Goal: Task Accomplishment & Management: Manage account settings

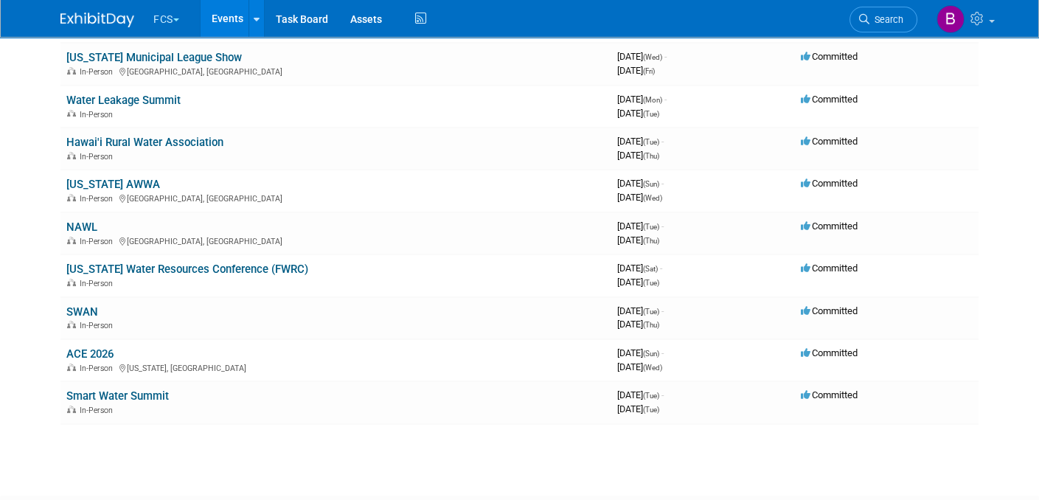
scroll to position [378, 0]
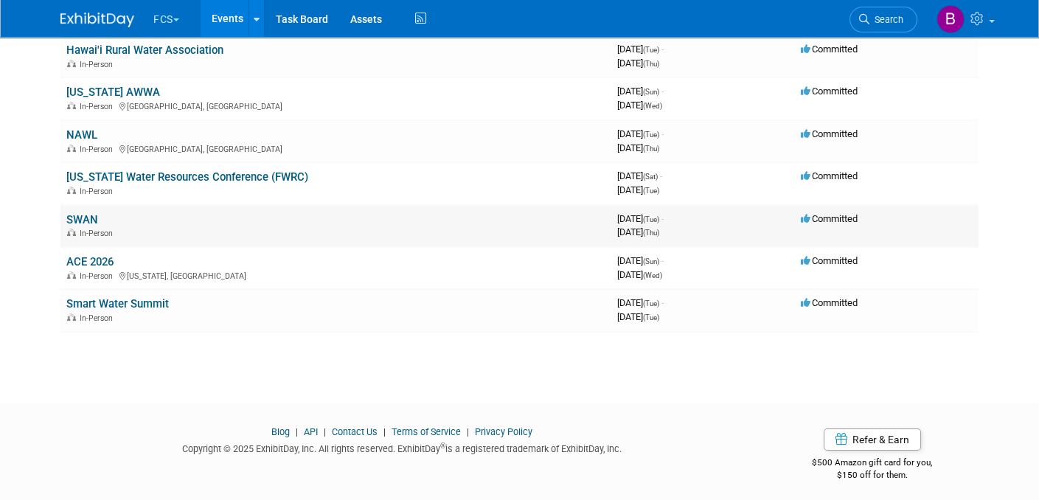
click at [84, 206] on td "SWAN In-Person" at bounding box center [335, 226] width 551 height 42
click at [84, 213] on link "SWAN" at bounding box center [82, 219] width 32 height 13
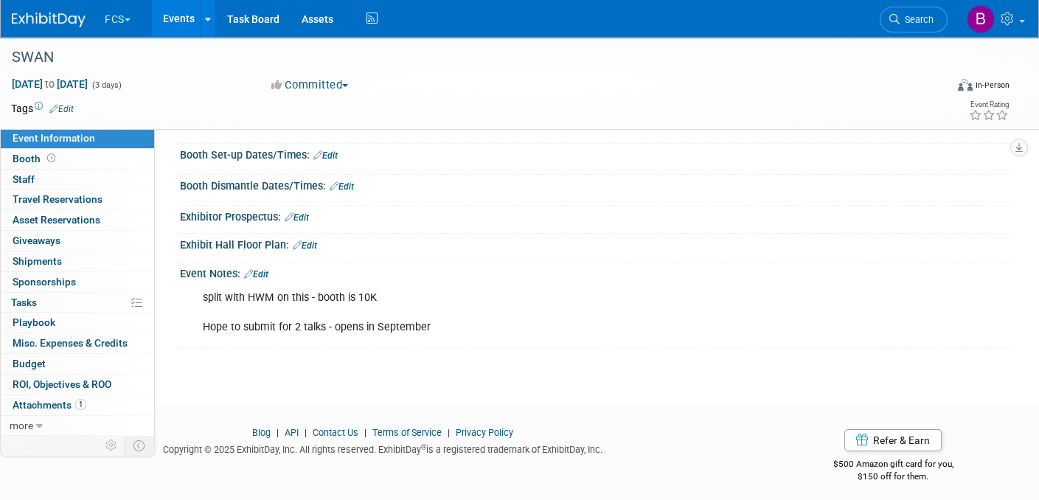
scroll to position [182, 0]
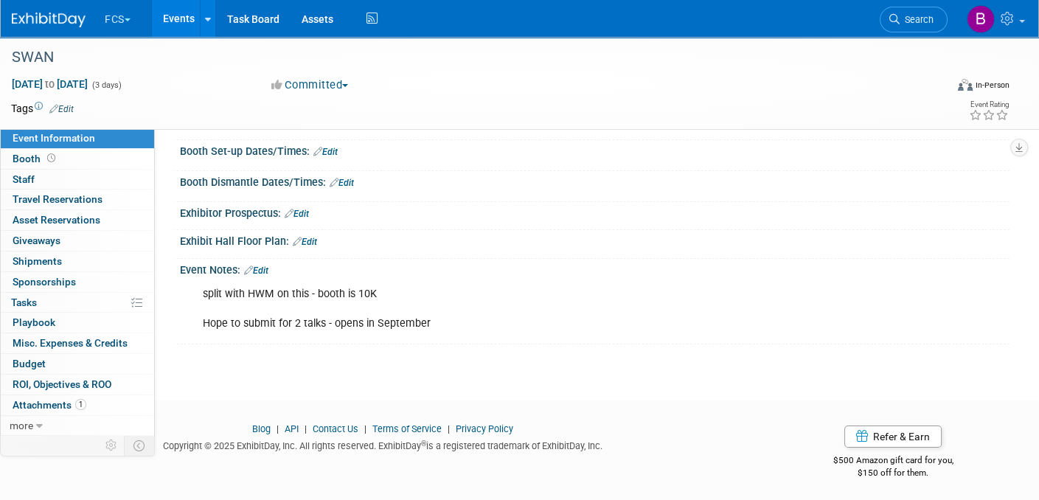
click at [265, 267] on link "Edit" at bounding box center [256, 270] width 24 height 10
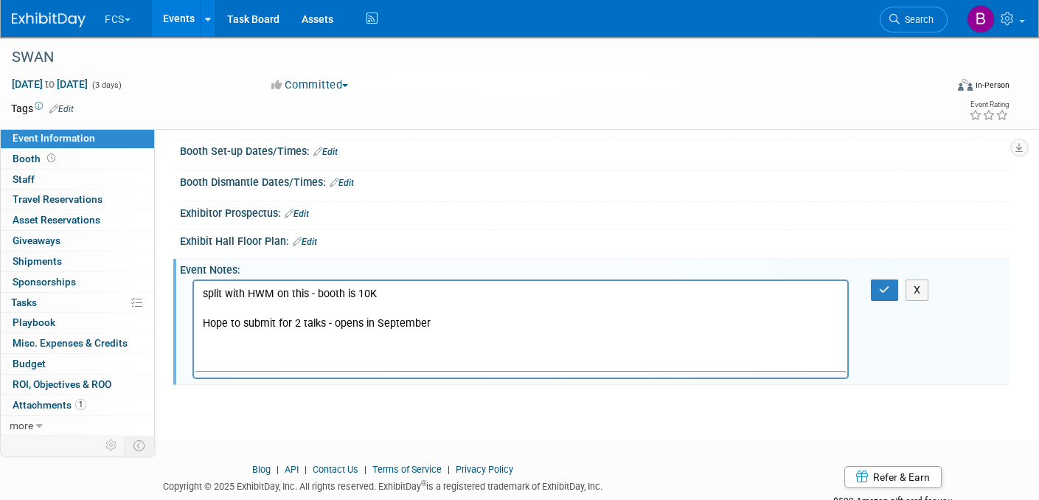
scroll to position [0, 0]
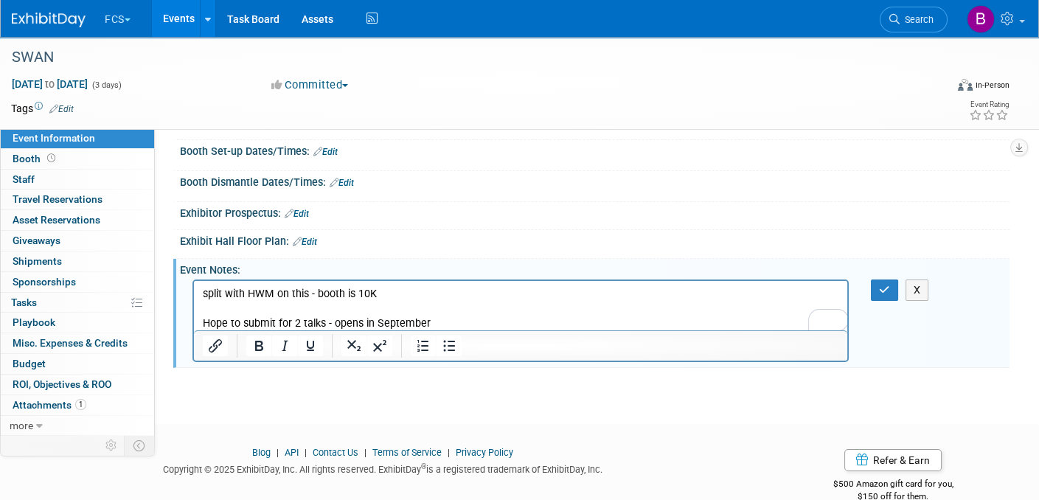
click at [456, 318] on p "split with HWM on this - booth is 10K Hope to submit for 2 talks - opens in Sep…" at bounding box center [521, 309] width 636 height 44
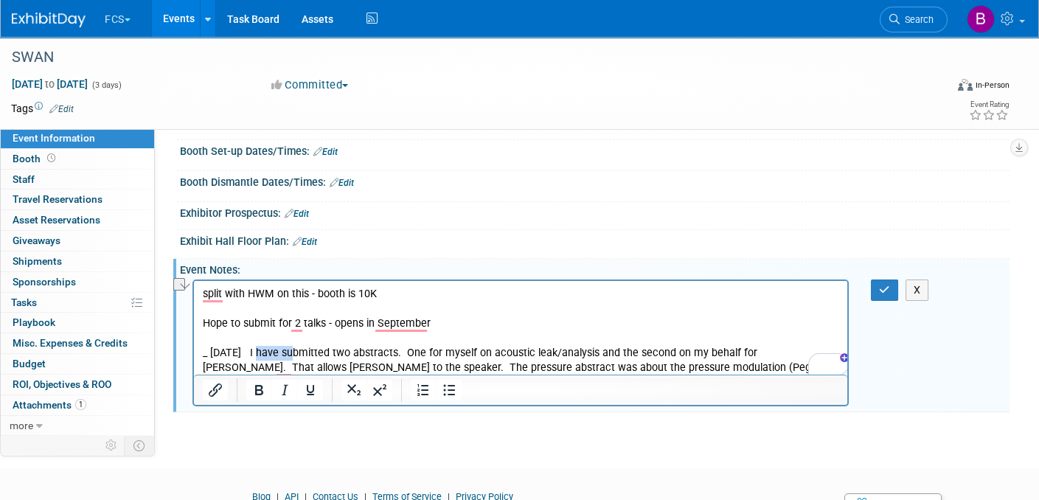
drag, startPoint x: 262, startPoint y: 352, endPoint x: 291, endPoint y: 354, distance: 28.8
click at [291, 354] on p "_ 9.19.2025 I have submitted two abstracts. One for myself on acoustic leak/ana…" at bounding box center [521, 368] width 636 height 44
click at [542, 332] on p "To enrich screen reader interactions, please activate Accessibility in Grammarl…" at bounding box center [521, 338] width 636 height 15
click at [884, 285] on icon "button" at bounding box center [884, 290] width 11 height 10
